Goal: Check status: Check status

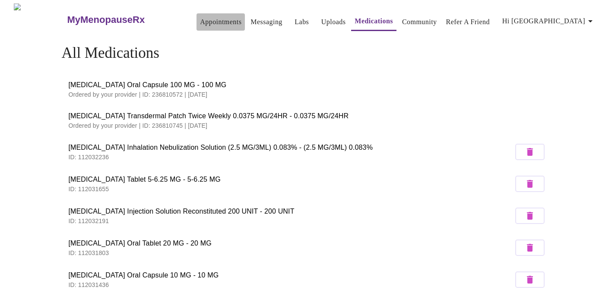
click at [209, 20] on link "Appointments" at bounding box center [220, 22] width 41 height 12
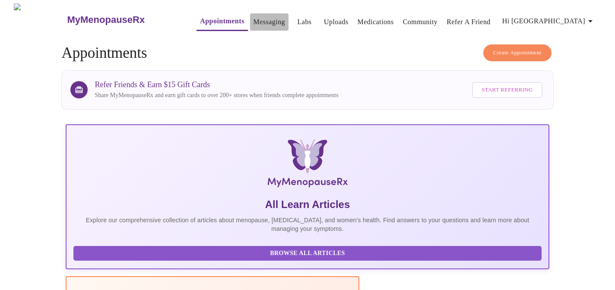
click at [254, 19] on link "Messaging" at bounding box center [270, 22] width 32 height 12
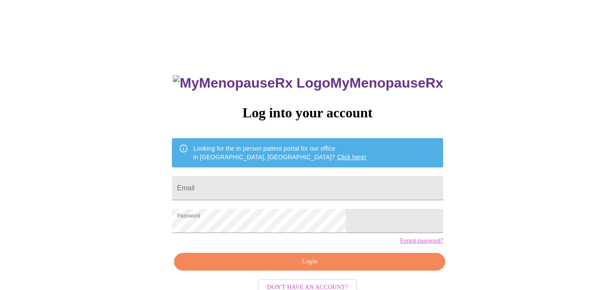
scroll to position [24, 0]
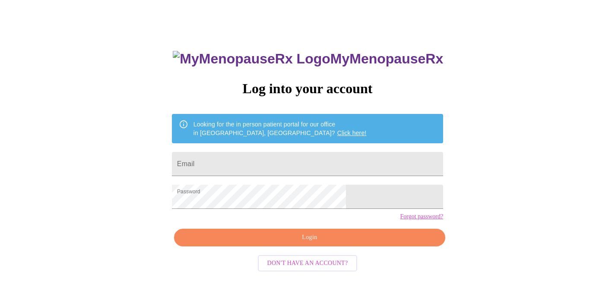
click at [310, 243] on span "Login" at bounding box center [310, 238] width 252 height 11
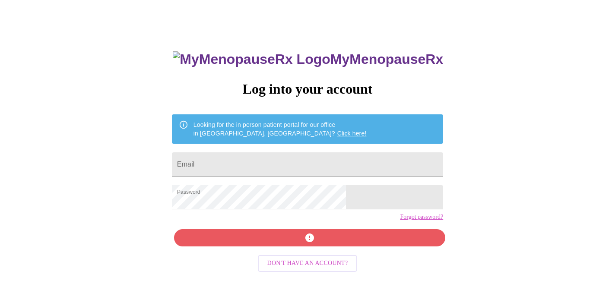
click at [446, 170] on div "MyMenopauseRx Log into your account Looking for the in person patient portal fo…" at bounding box center [307, 154] width 609 height 348
click at [320, 169] on input "Email" at bounding box center [307, 165] width 271 height 24
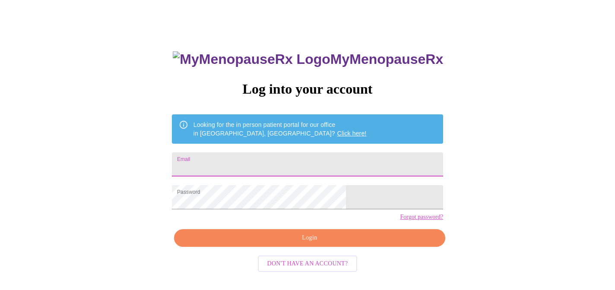
type input "albaniaalardo@gmail.com"
click at [306, 244] on span "Login" at bounding box center [310, 238] width 252 height 11
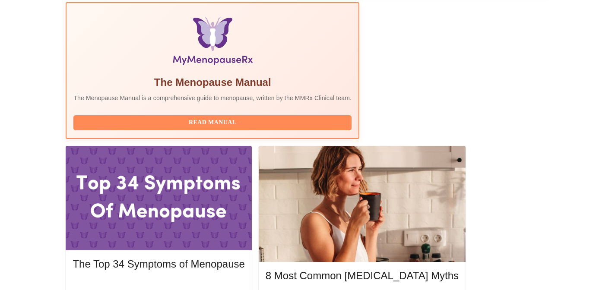
scroll to position [280, 0]
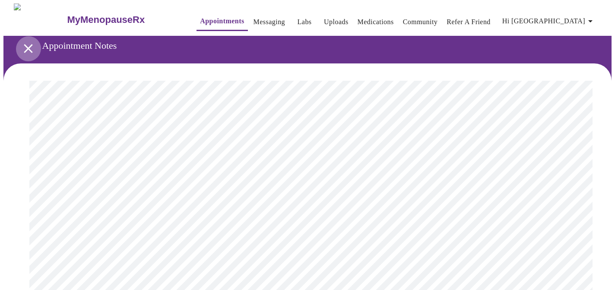
click at [26, 45] on icon "open drawer" at bounding box center [28, 48] width 15 height 15
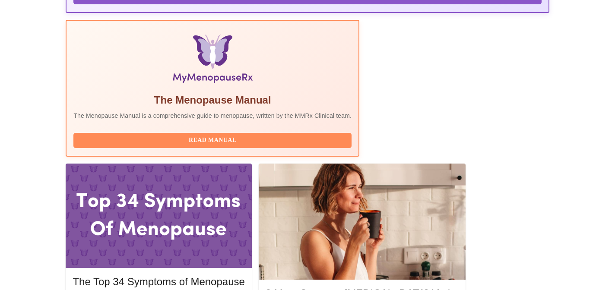
scroll to position [280, 0]
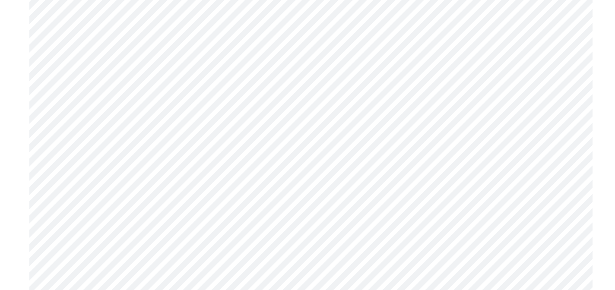
scroll to position [1963, 0]
